Goal: Task Accomplishment & Management: Manage account settings

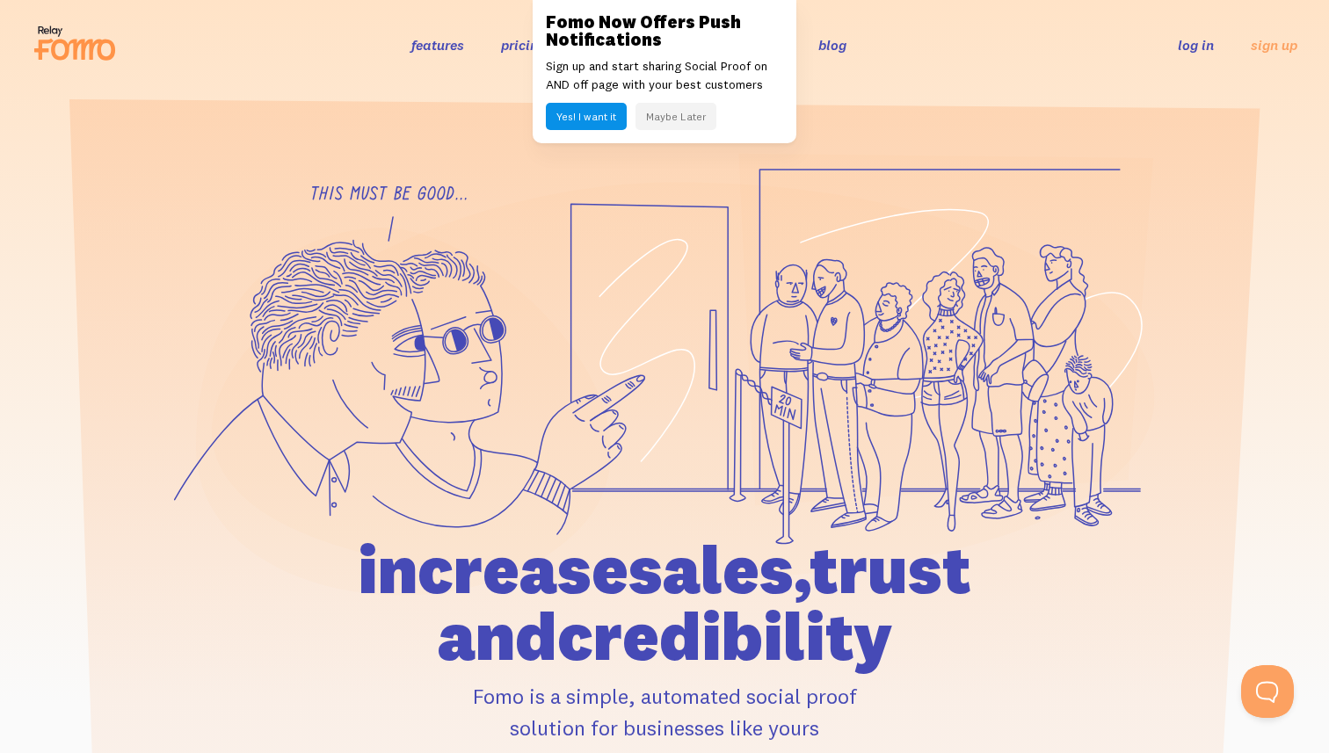
click at [1195, 43] on link "log in" at bounding box center [1195, 45] width 36 height 18
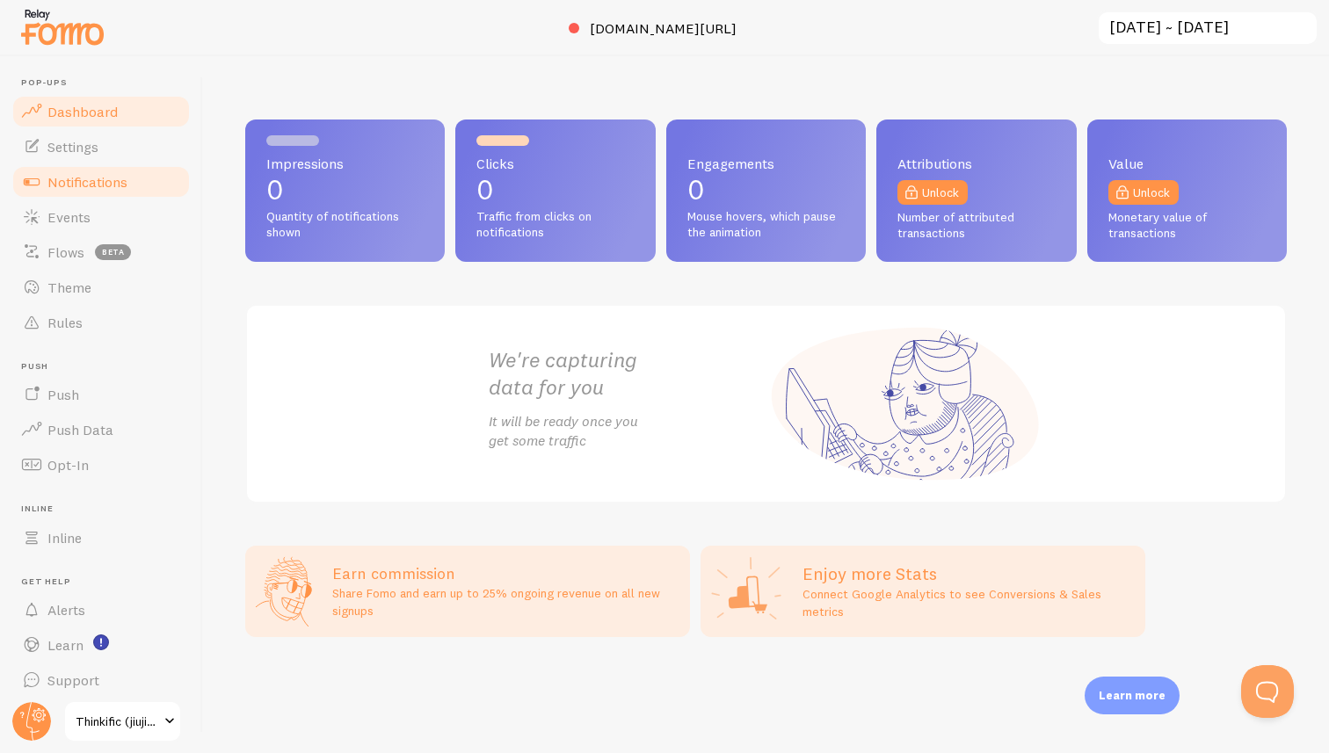
click at [91, 174] on span "Notifications" at bounding box center [87, 182] width 80 height 18
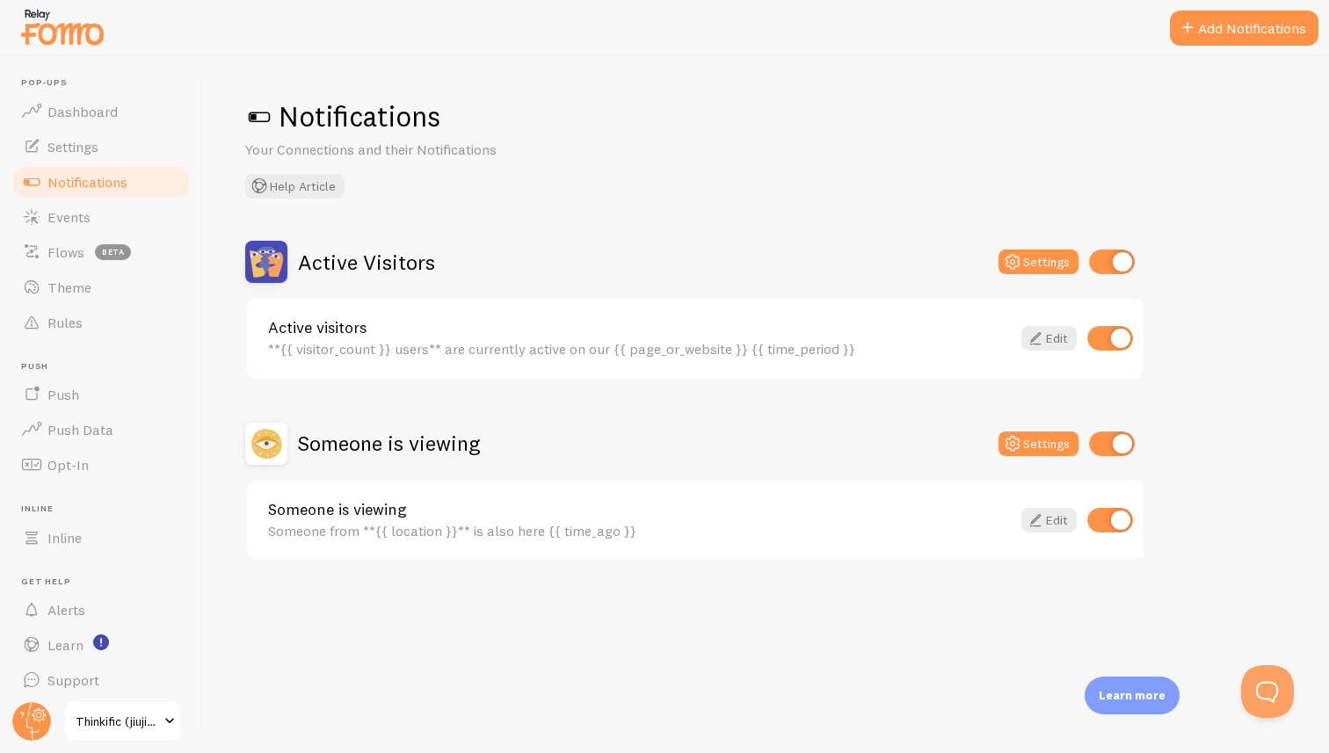
click at [788, 508] on link "Someone is viewing" at bounding box center [639, 510] width 742 height 16
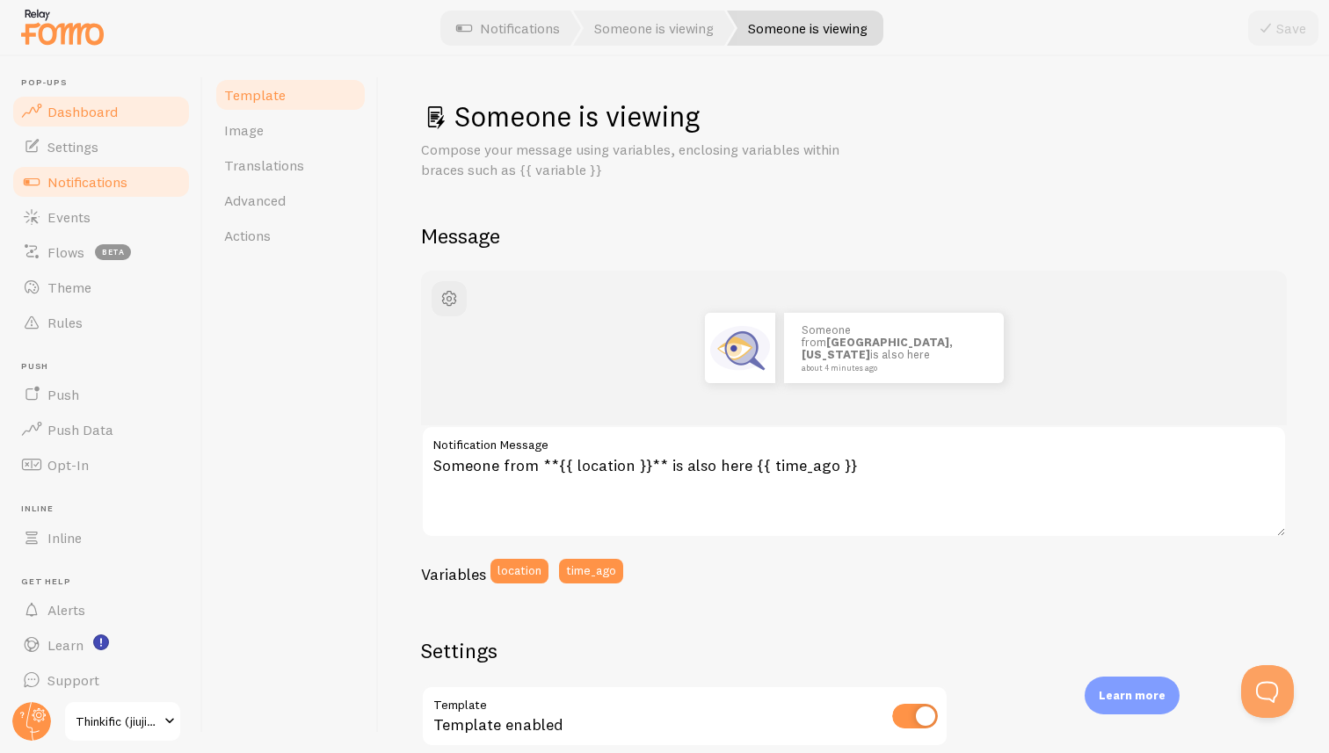
click at [86, 112] on span "Dashboard" at bounding box center [82, 112] width 70 height 18
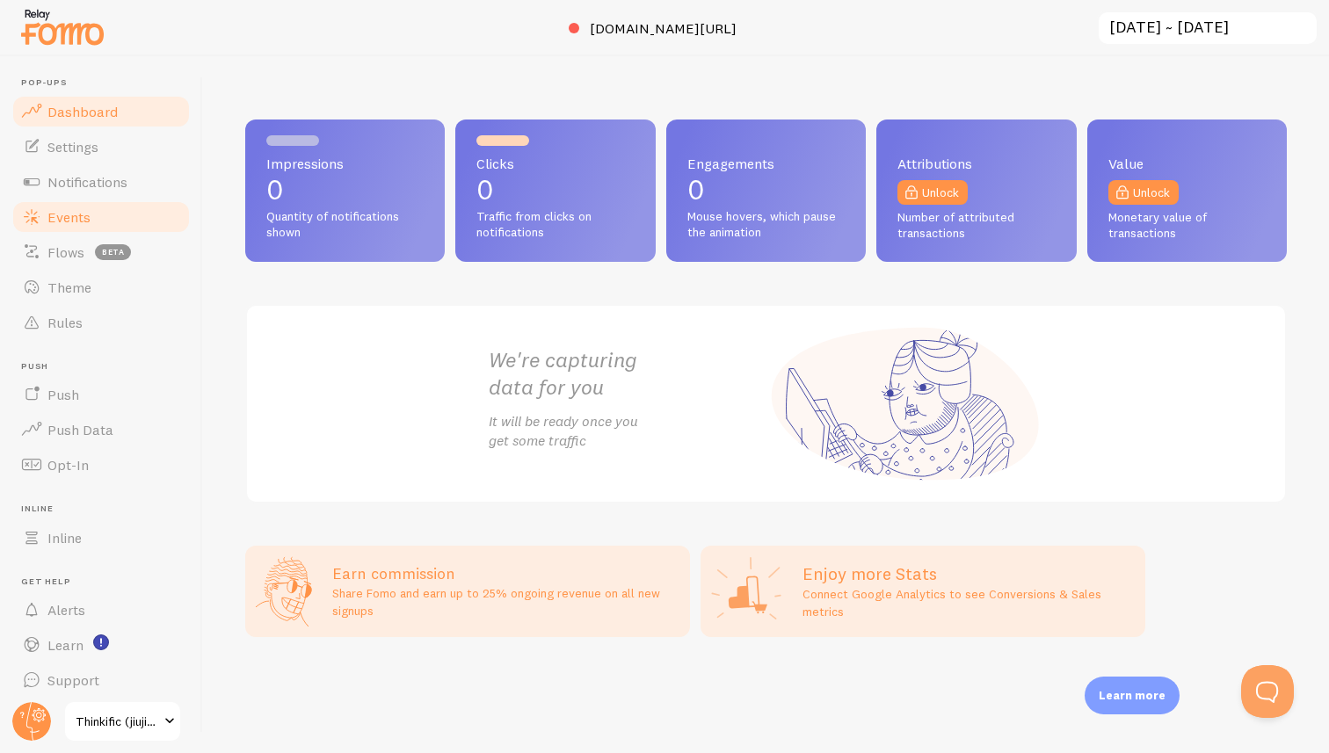
click at [69, 214] on span "Events" at bounding box center [68, 217] width 43 height 18
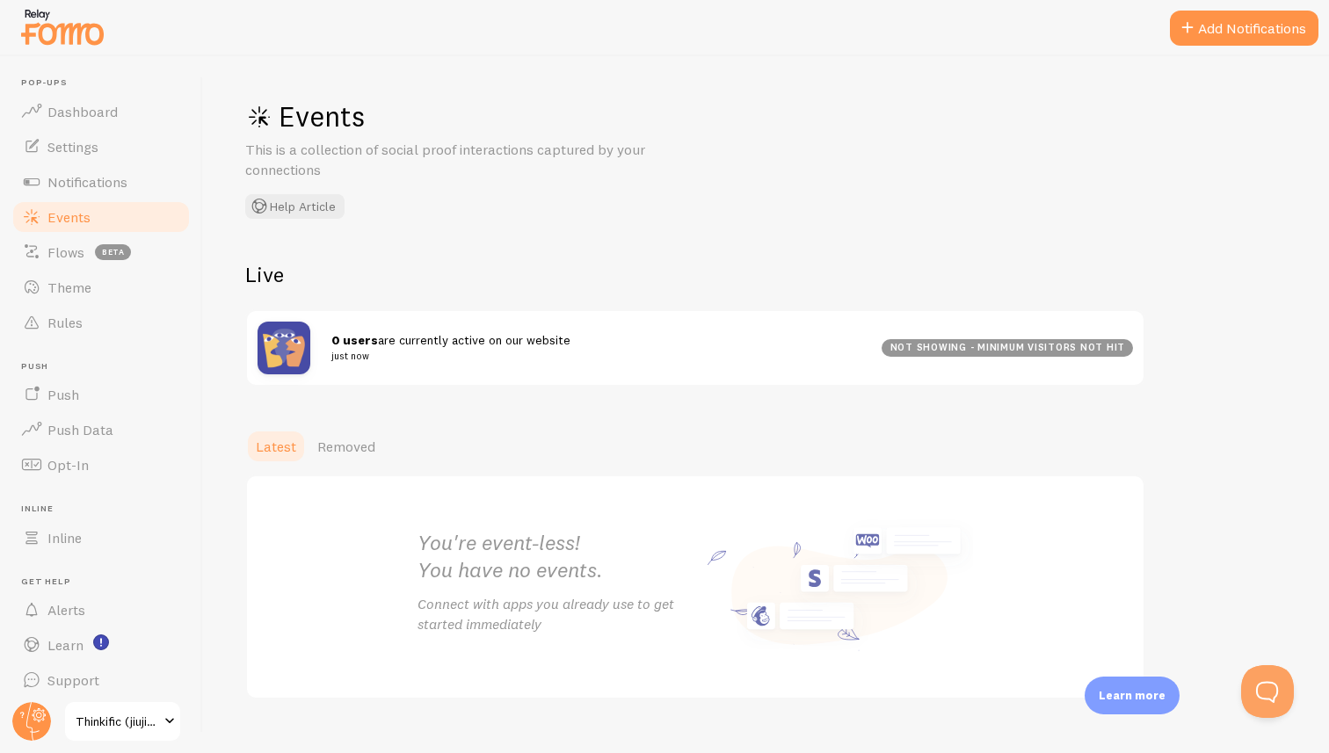
scroll to position [30, 0]
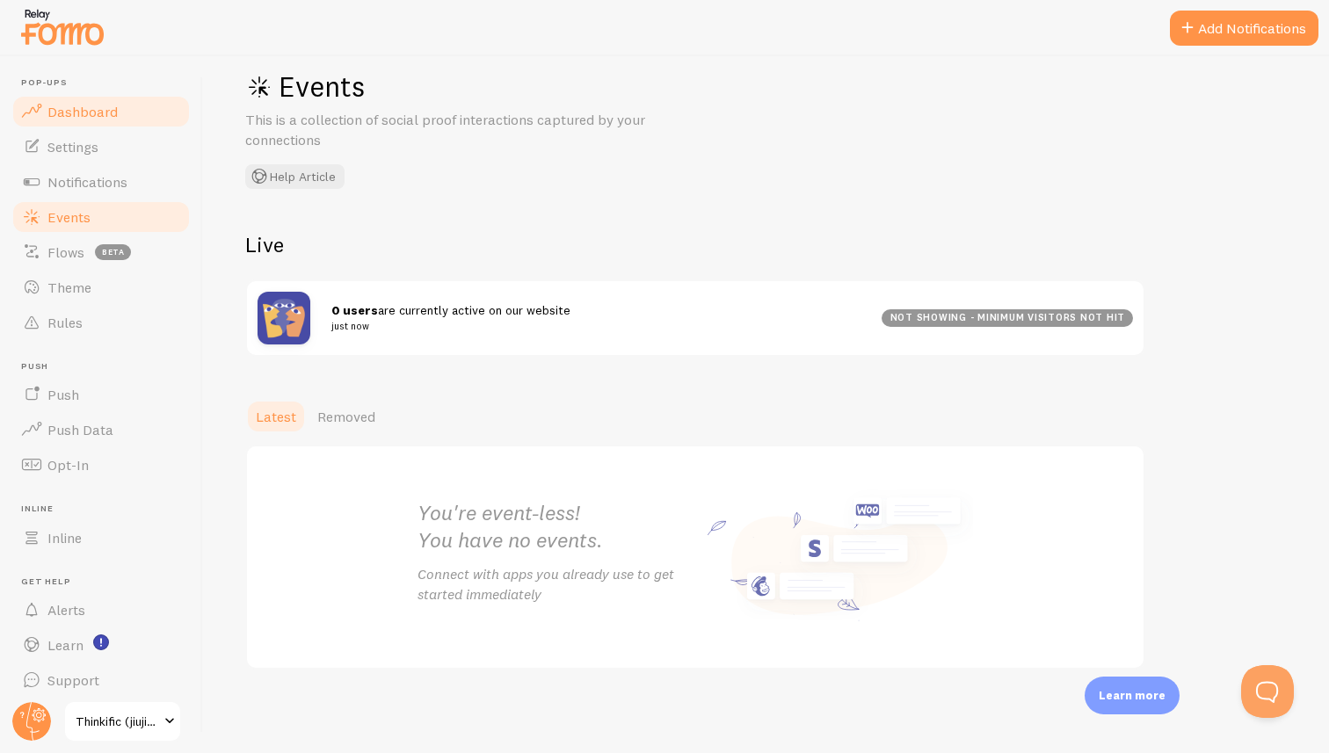
click at [89, 105] on span "Dashboard" at bounding box center [82, 112] width 70 height 18
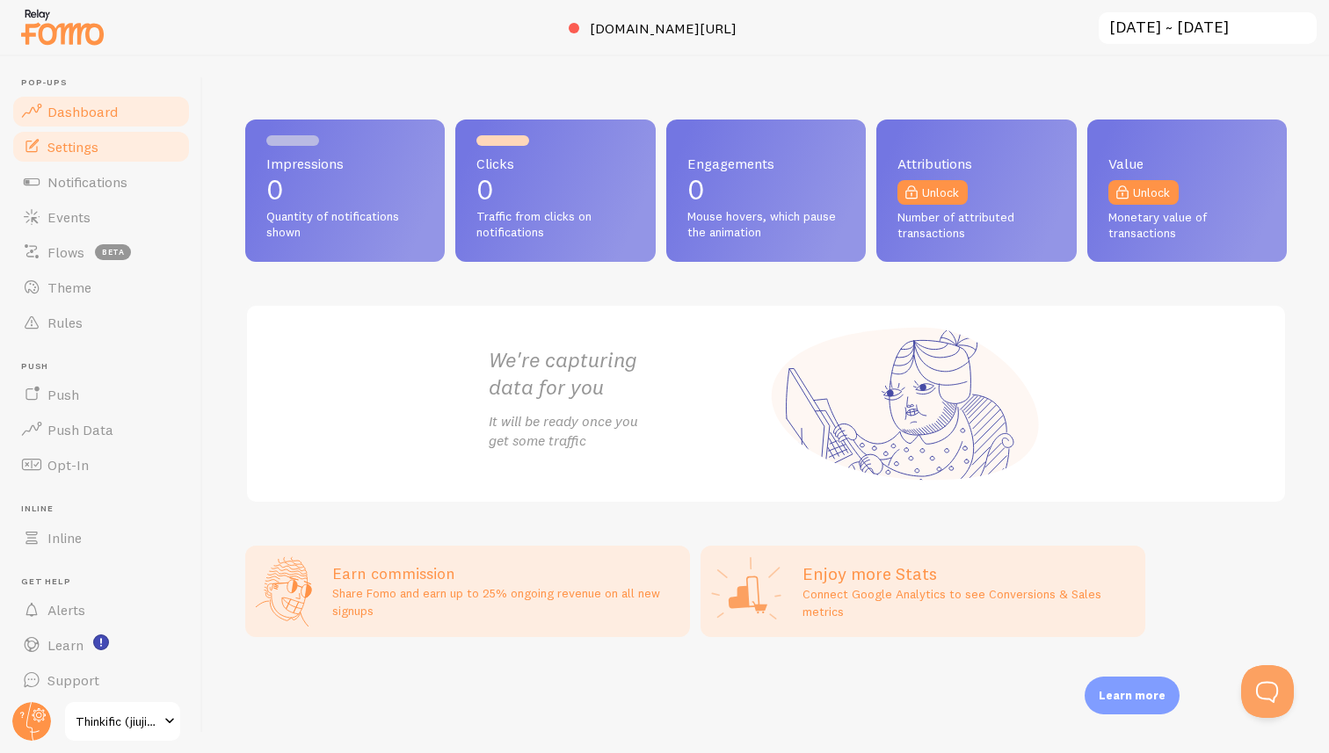
click at [47, 146] on span "Settings" at bounding box center [72, 147] width 51 height 18
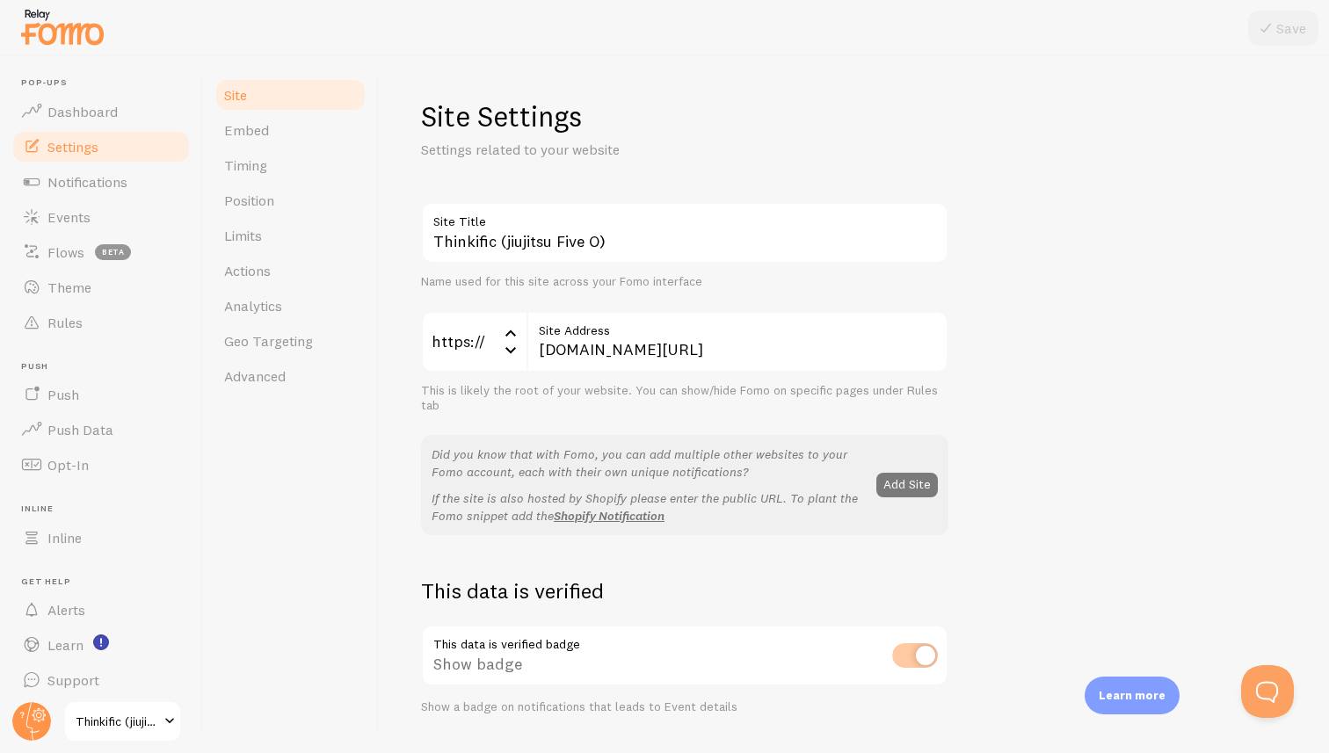
click at [906, 483] on button "Add Site" at bounding box center [907, 485] width 62 height 25
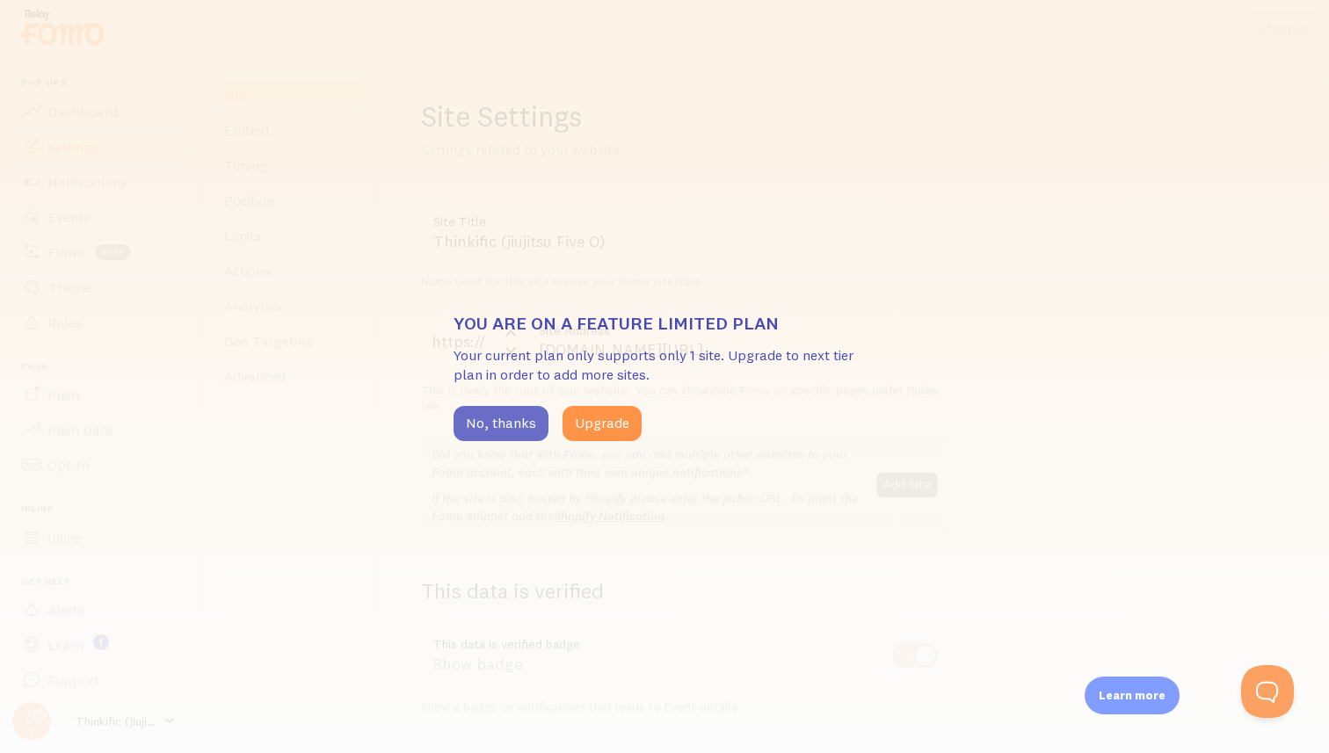
click at [510, 419] on button "No, thanks" at bounding box center [500, 423] width 95 height 35
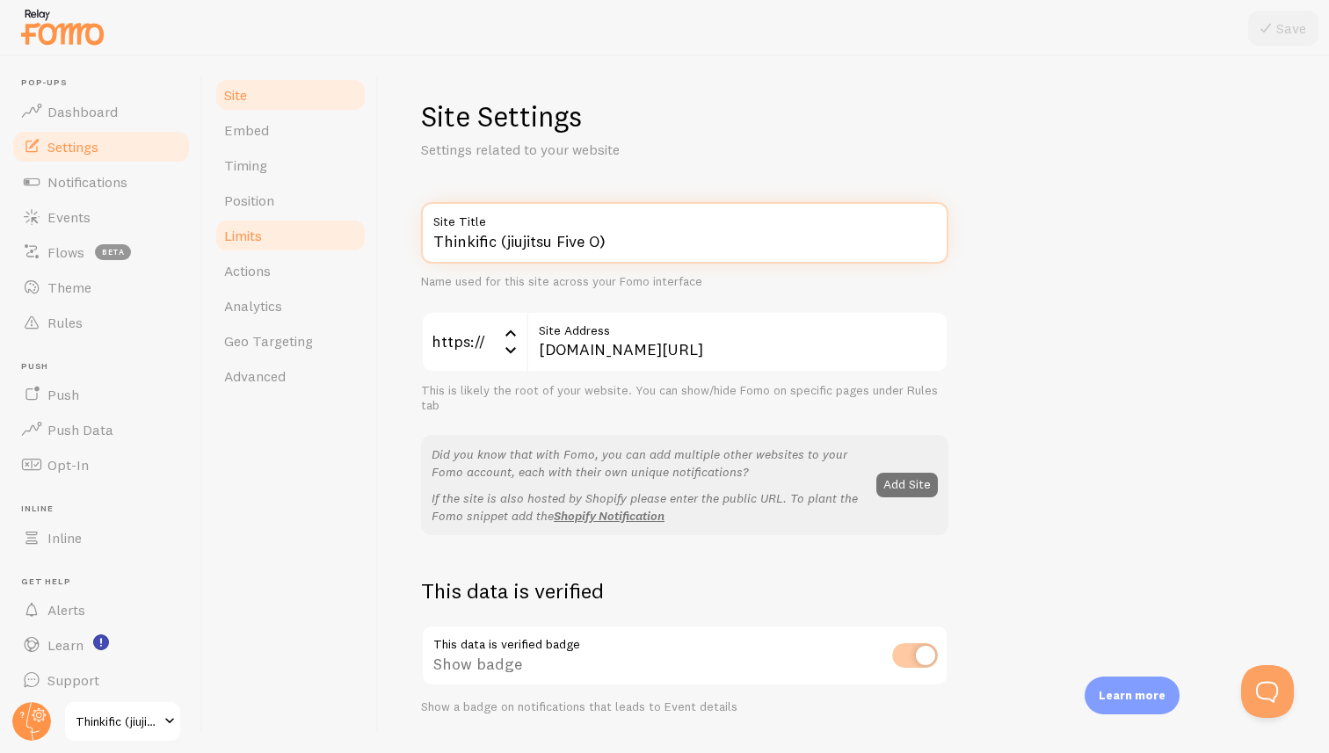
drag, startPoint x: 623, startPoint y: 243, endPoint x: 316, endPoint y: 237, distance: 306.7
click at [316, 237] on div "Site Embed Timing Position Limits Actions Analytics Geo Targeting Advanced Site…" at bounding box center [766, 404] width 1126 height 697
type input "Jiu Jitsu Five-O"
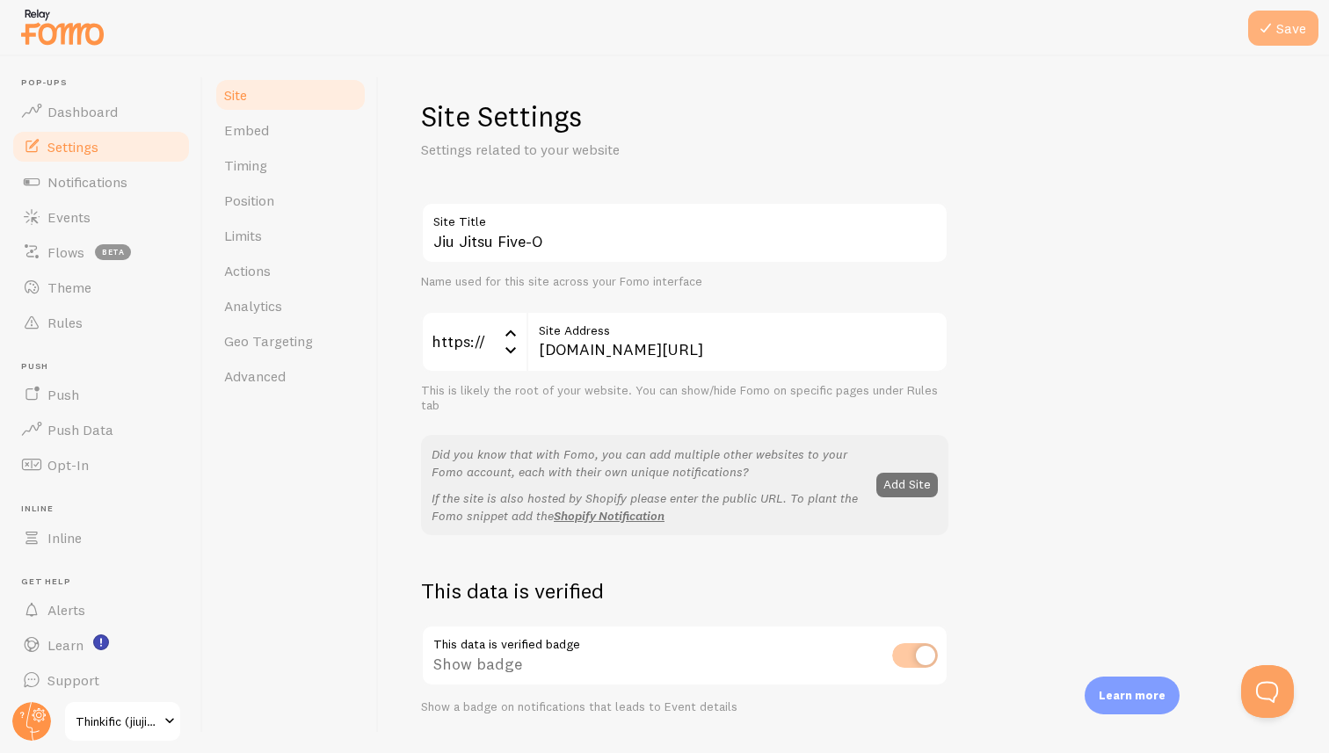
click at [1283, 22] on button "Save" at bounding box center [1283, 28] width 70 height 35
